Goal: Navigation & Orientation: Find specific page/section

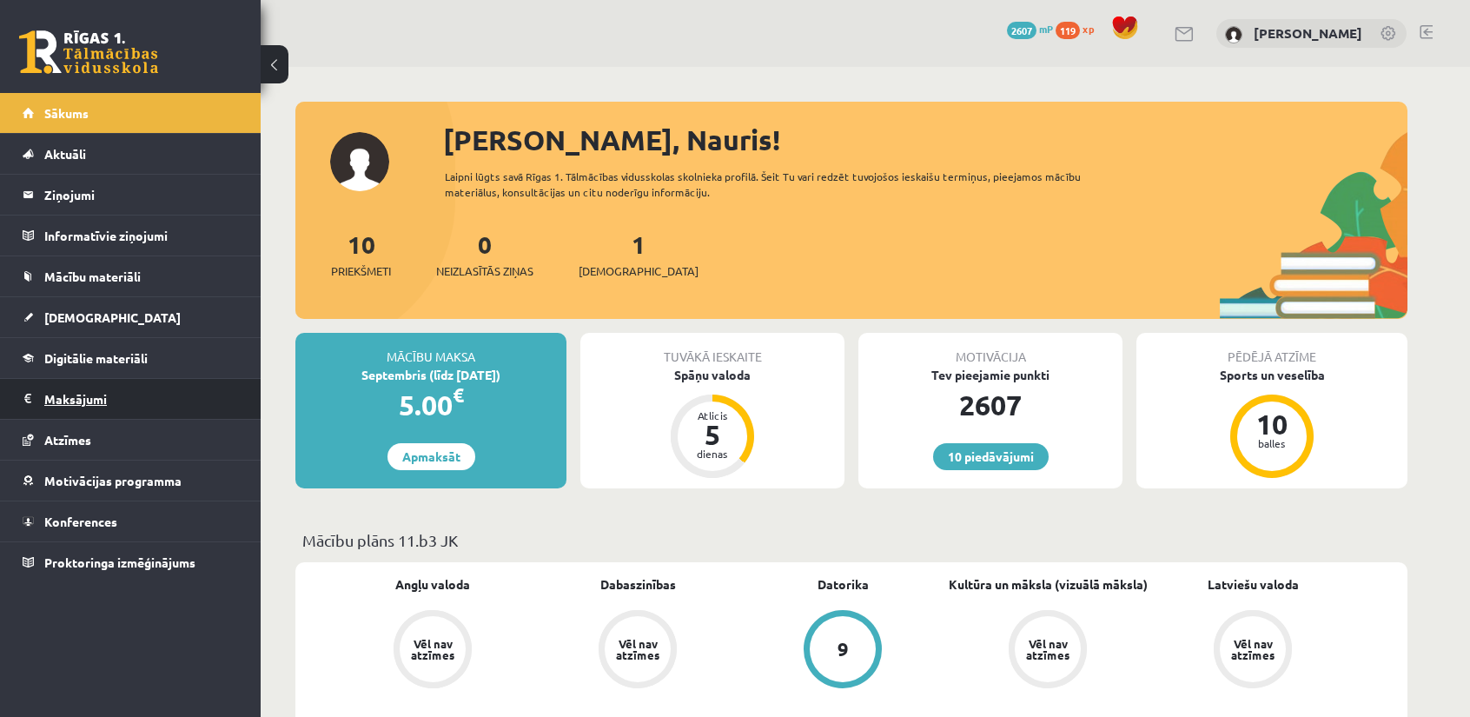
click at [83, 400] on legend "Maksājumi 0" at bounding box center [141, 399] width 195 height 40
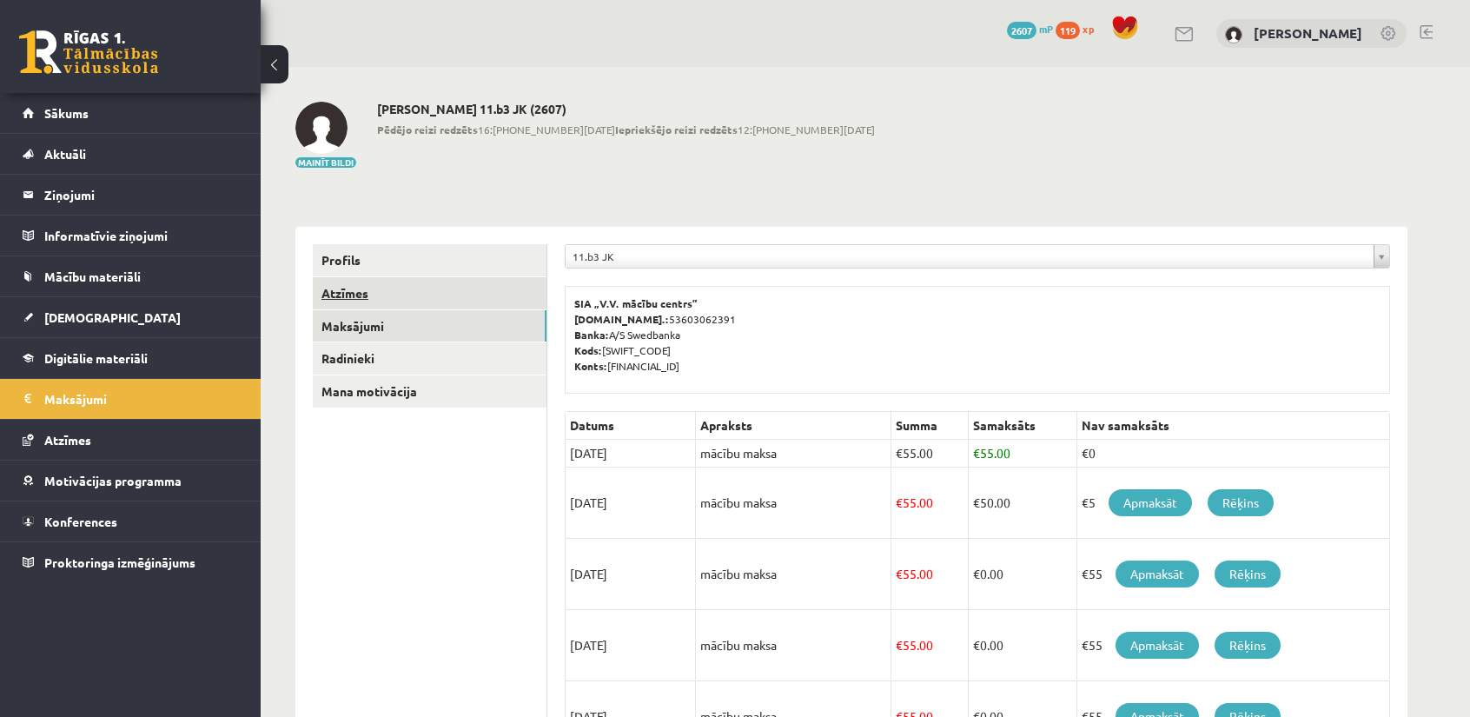
click at [357, 288] on link "Atzīmes" at bounding box center [430, 293] width 234 height 32
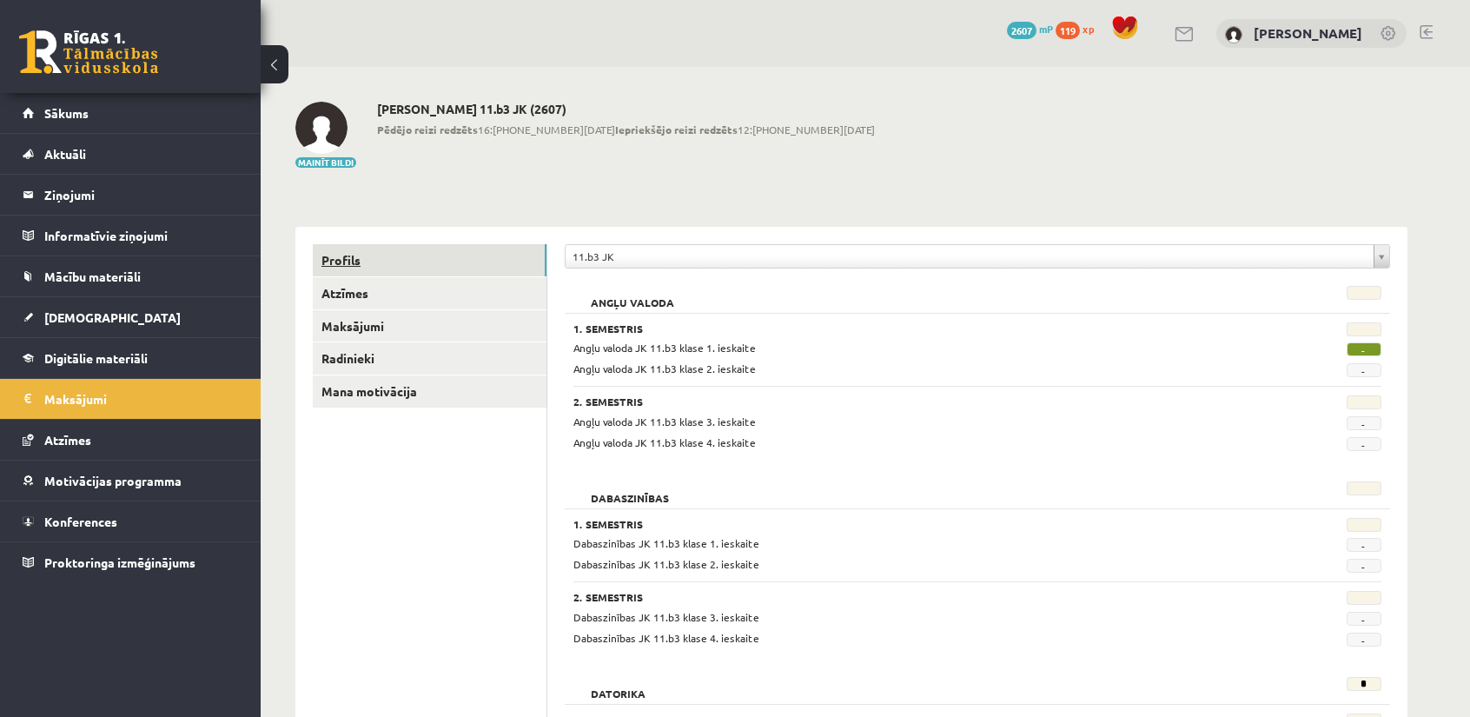
click at [351, 261] on link "Profils" at bounding box center [430, 260] width 234 height 32
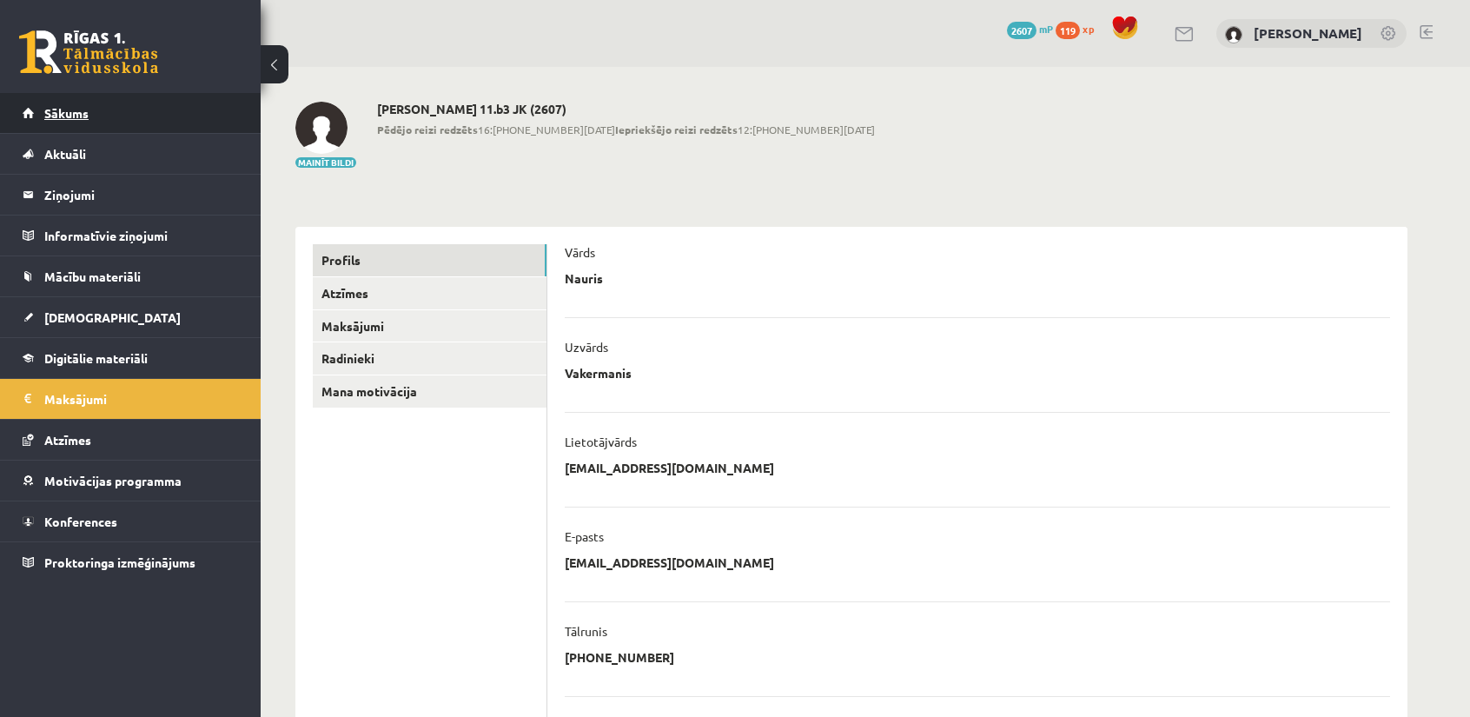
click at [74, 117] on span "Sākums" at bounding box center [66, 113] width 44 height 16
